Goal: Task Accomplishment & Management: Use online tool/utility

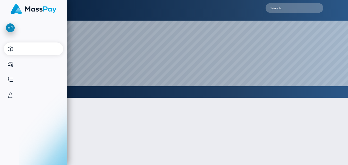
select select
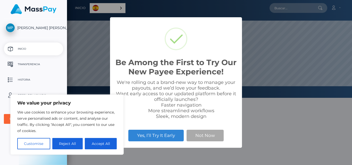
scroll to position [98, 285]
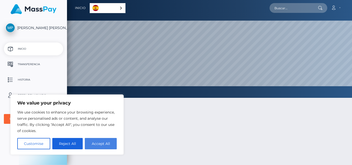
click at [95, 144] on button "Accept All" at bounding box center [101, 143] width 32 height 11
checkbox input "true"
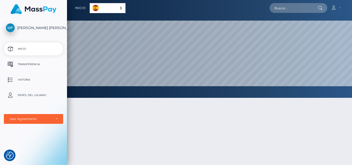
click at [30, 63] on p "Transferencia" at bounding box center [33, 65] width 55 height 8
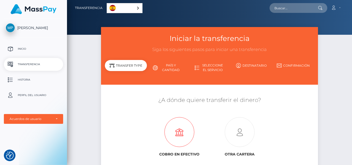
click at [181, 134] on icon at bounding box center [179, 133] width 60 height 30
click at [168, 65] on link "País y cantidad" at bounding box center [168, 67] width 42 height 13
click at [20, 47] on p "Inicio" at bounding box center [33, 49] width 55 height 8
